Goal: Check status: Check status

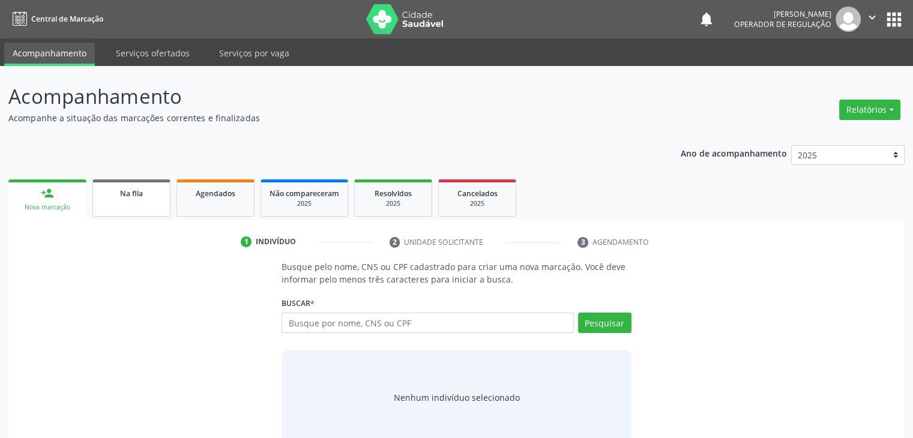
click at [146, 190] on div "Na fila" at bounding box center [131, 193] width 60 height 13
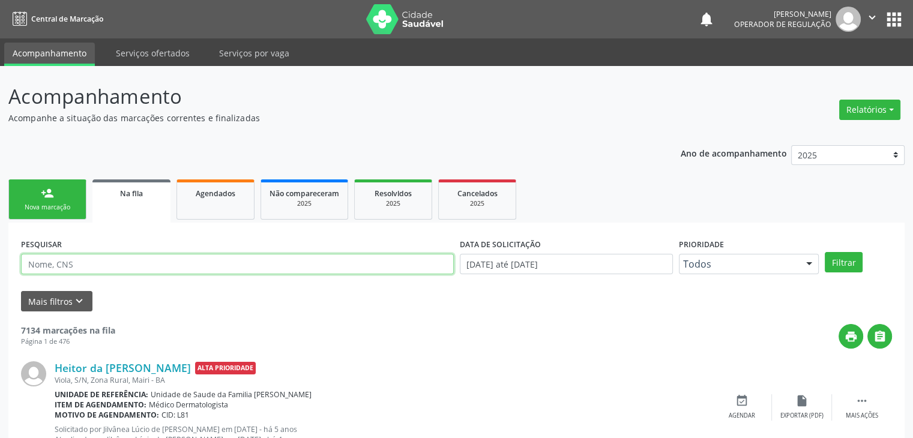
click at [116, 271] on input "text" at bounding box center [237, 264] width 433 height 20
click at [825, 252] on button "Filtrar" at bounding box center [844, 262] width 38 height 20
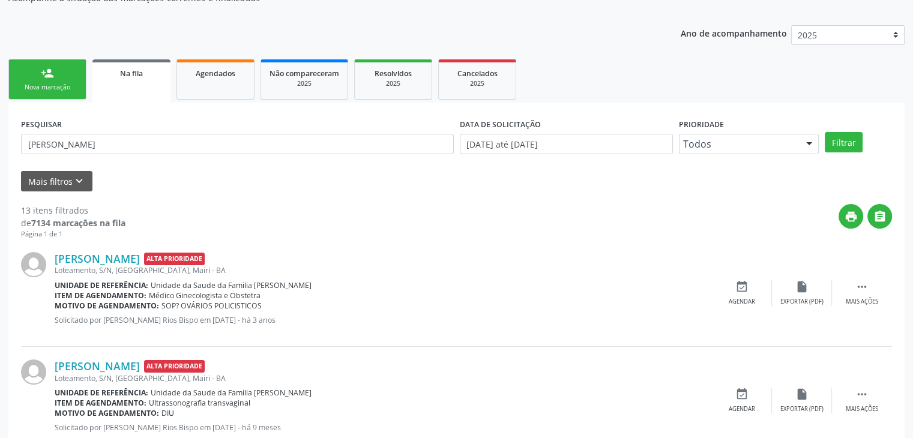
scroll to position [60, 0]
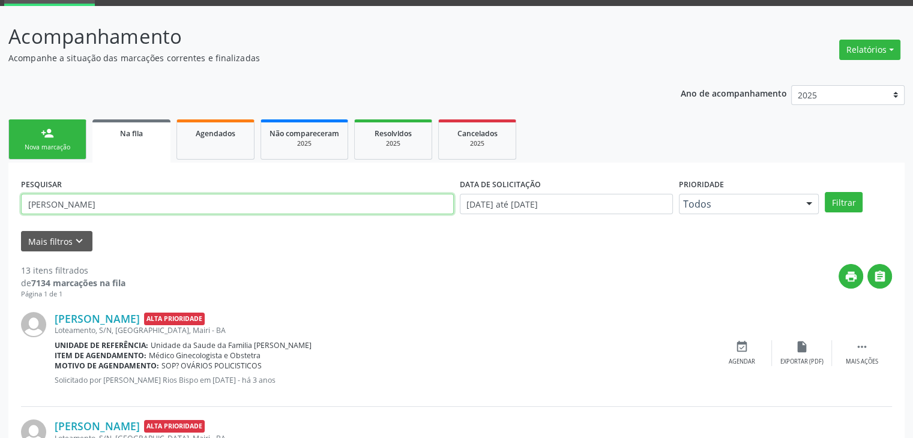
click at [85, 207] on input "[PERSON_NAME]" at bounding box center [237, 204] width 433 height 20
click at [825, 192] on button "Filtrar" at bounding box center [844, 202] width 38 height 20
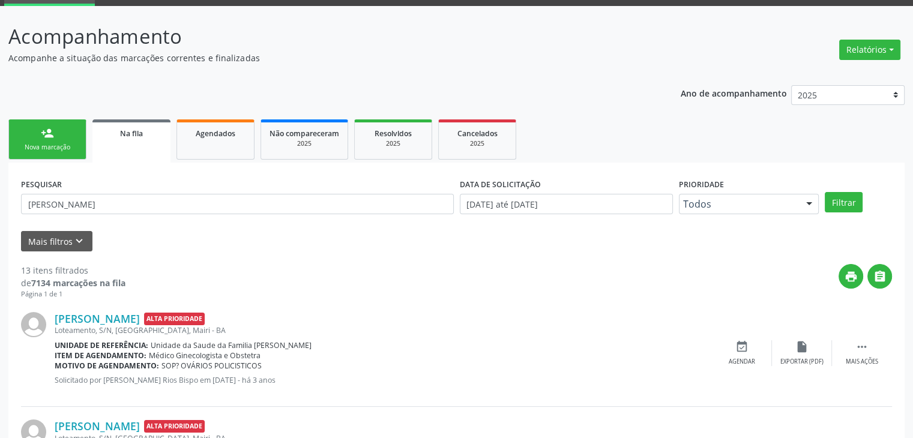
scroll to position [0, 0]
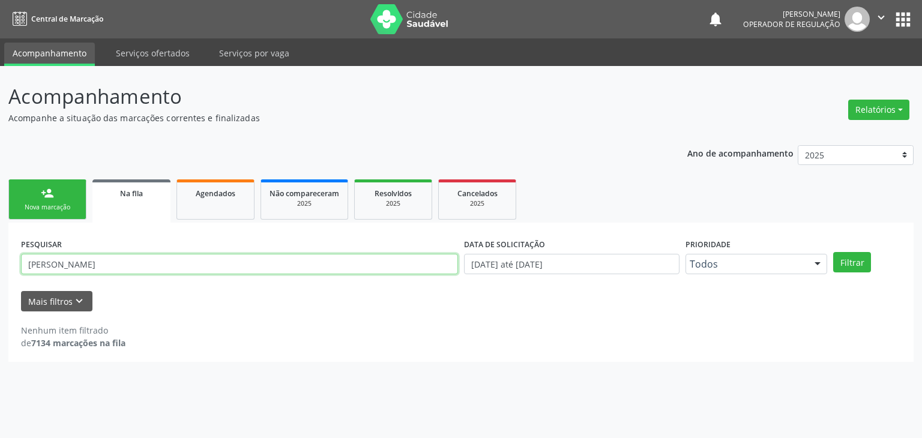
click at [151, 267] on input "[PERSON_NAME]" at bounding box center [239, 264] width 437 height 20
click at [95, 258] on input "[PERSON_NAME]" at bounding box center [239, 264] width 437 height 20
type input "E"
paste input "[PERSON_NAME]"
click at [833, 252] on button "Filtrar" at bounding box center [852, 262] width 38 height 20
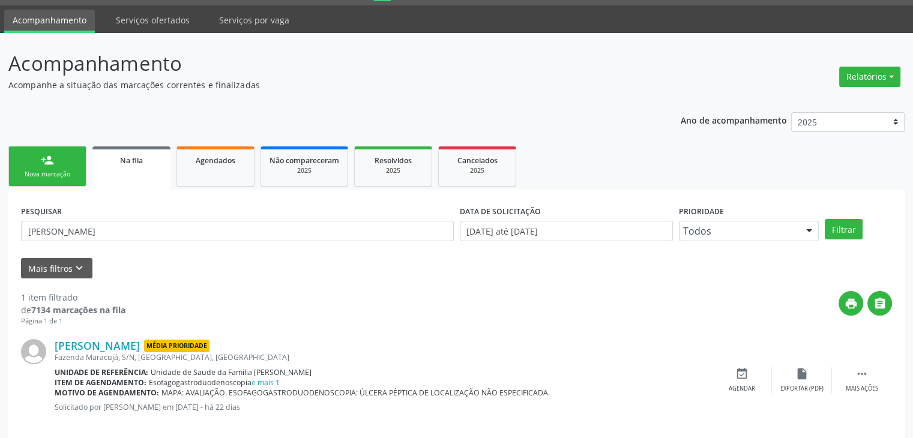
scroll to position [49, 0]
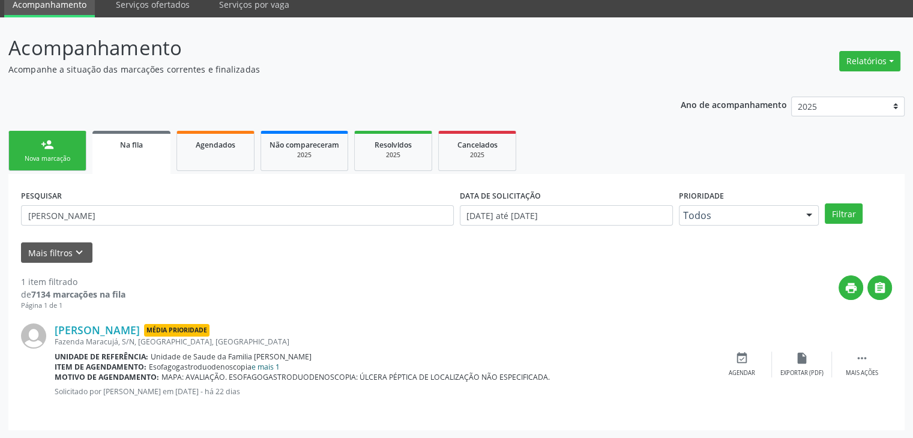
click at [267, 367] on link "e mais 1" at bounding box center [266, 367] width 28 height 10
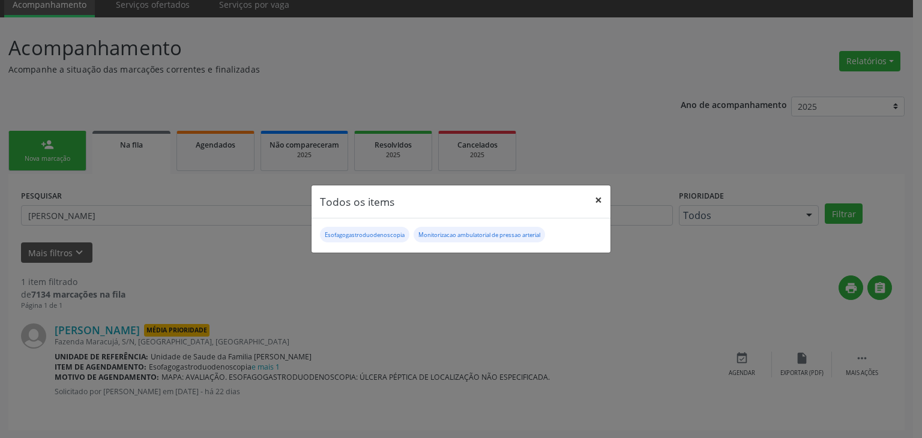
click at [600, 202] on button "×" at bounding box center [599, 200] width 24 height 29
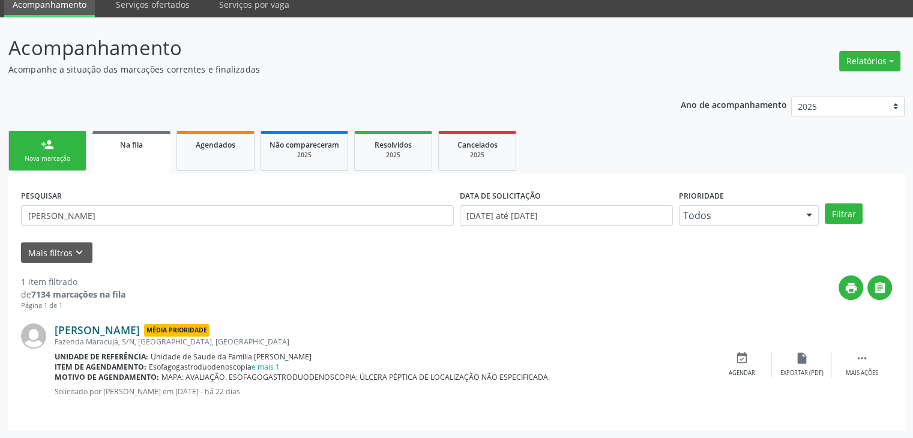
click at [129, 330] on link "[PERSON_NAME]" at bounding box center [97, 330] width 85 height 13
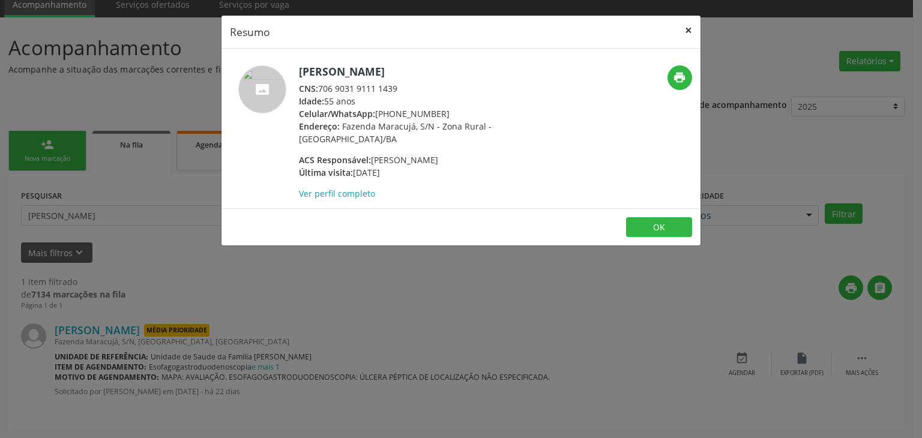
click at [685, 36] on button "×" at bounding box center [689, 30] width 24 height 29
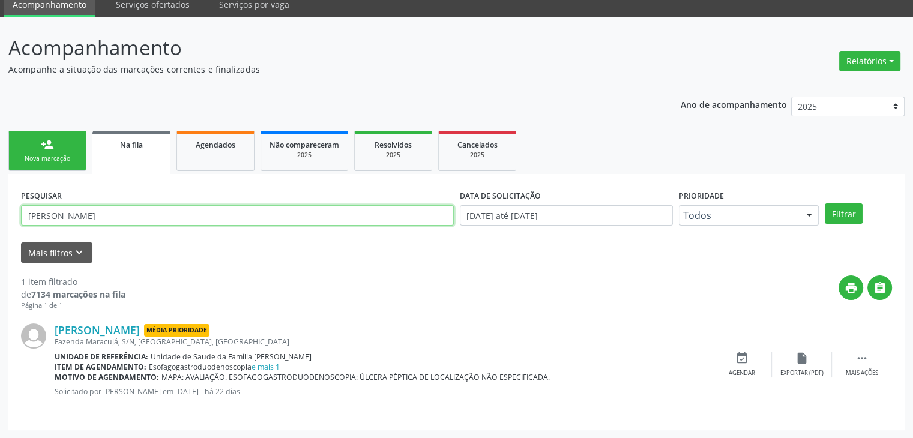
click at [184, 216] on input "[PERSON_NAME]" at bounding box center [237, 215] width 433 height 20
type input "T"
paste input "[PERSON_NAME]"
type input "[PERSON_NAME]"
click at [825, 204] on button "Filtrar" at bounding box center [844, 214] width 38 height 20
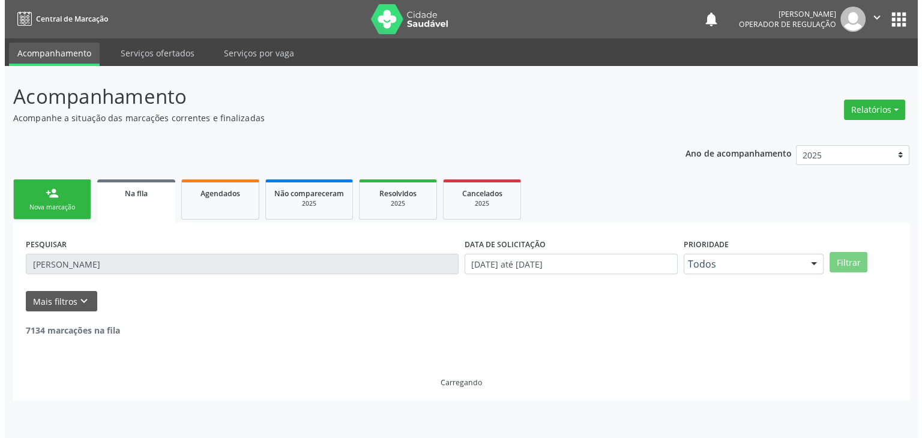
scroll to position [0, 0]
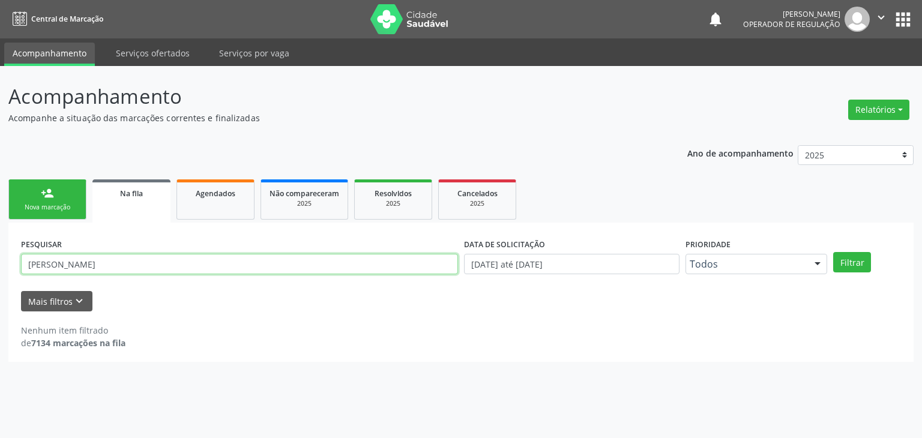
click at [177, 271] on input "[PERSON_NAME]" at bounding box center [239, 264] width 437 height 20
